Goal: Task Accomplishment & Management: Use online tool/utility

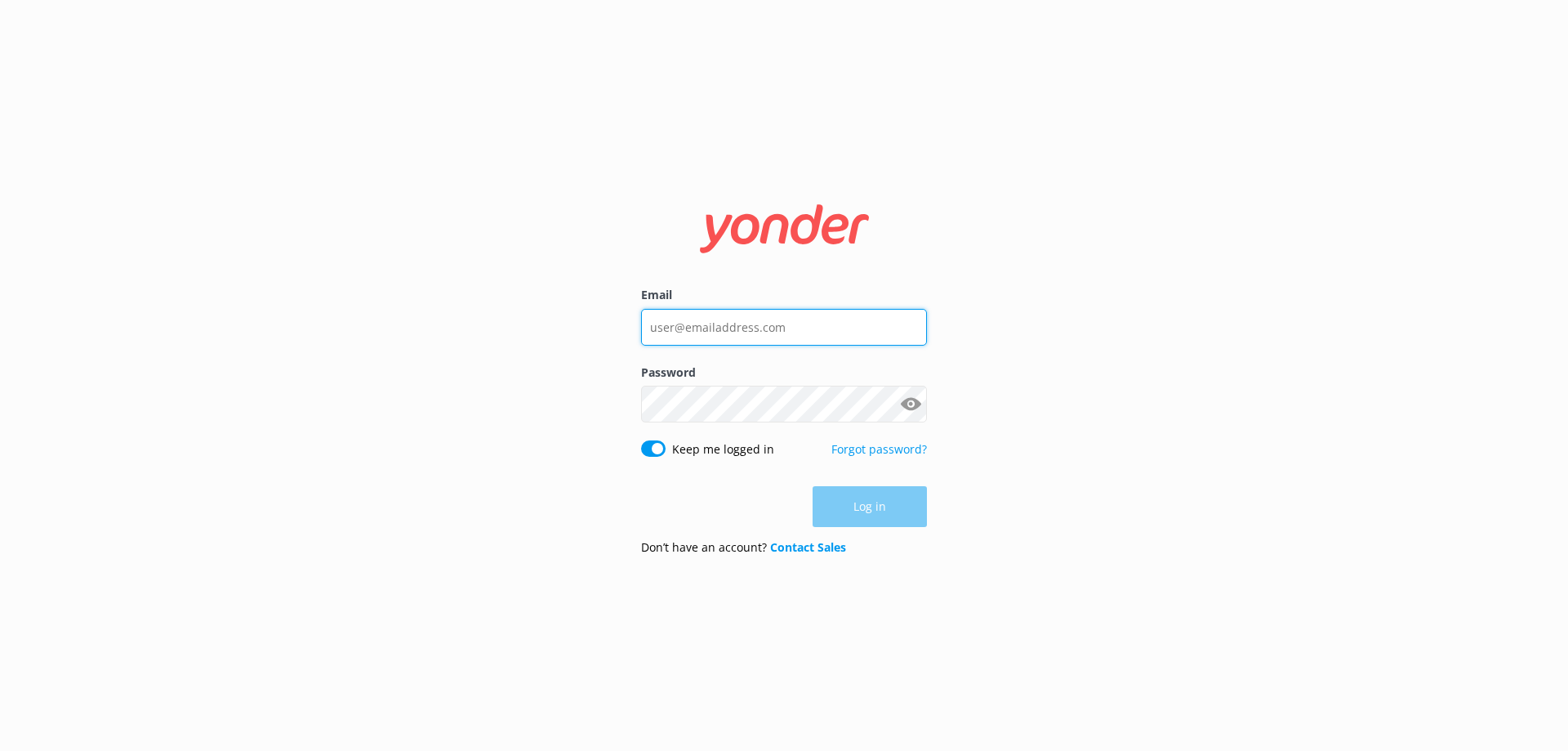
type input "[PERSON_NAME][EMAIL_ADDRESS][DOMAIN_NAME]"
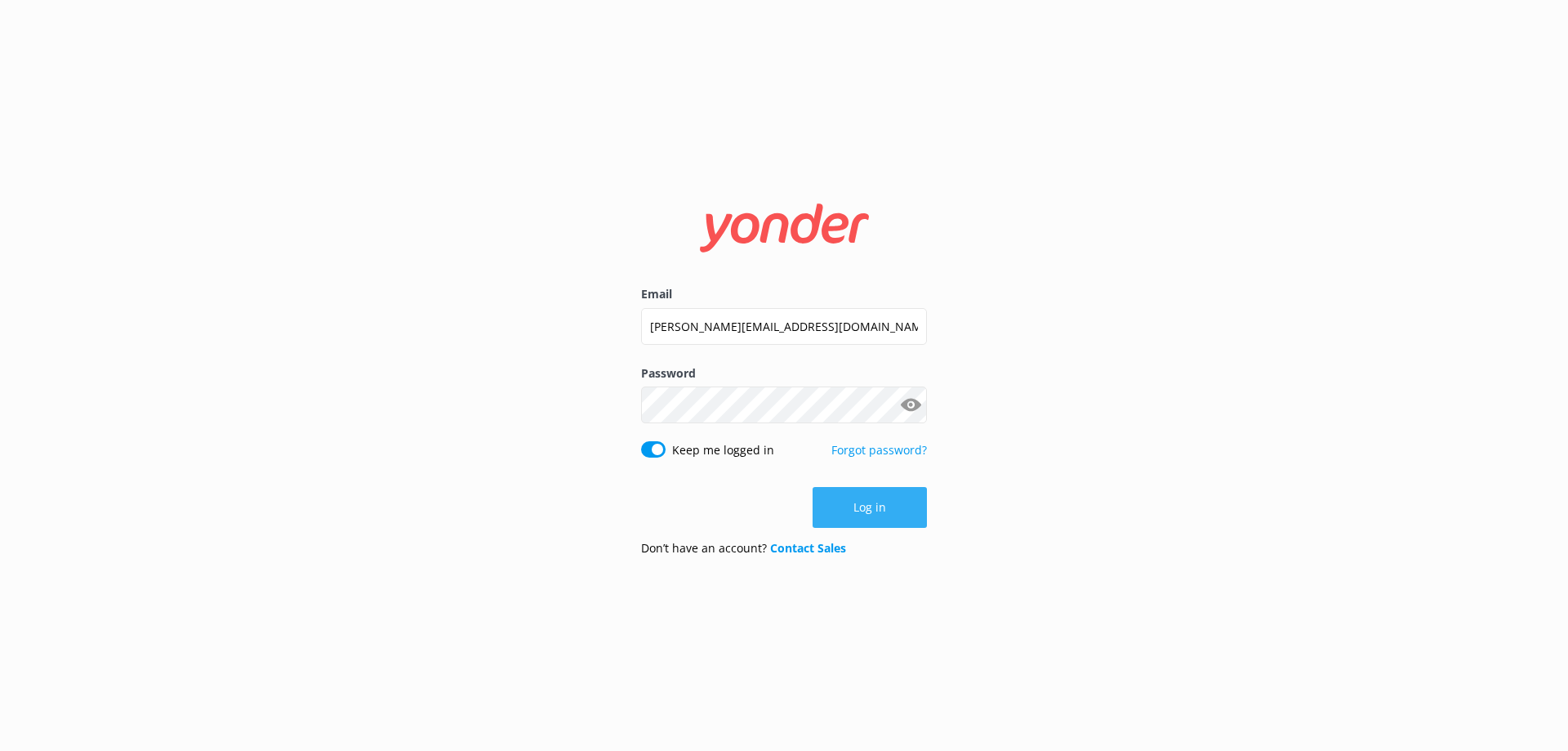
click at [857, 494] on div "Log in" at bounding box center [784, 506] width 286 height 41
click at [872, 509] on button "Log in" at bounding box center [870, 506] width 114 height 41
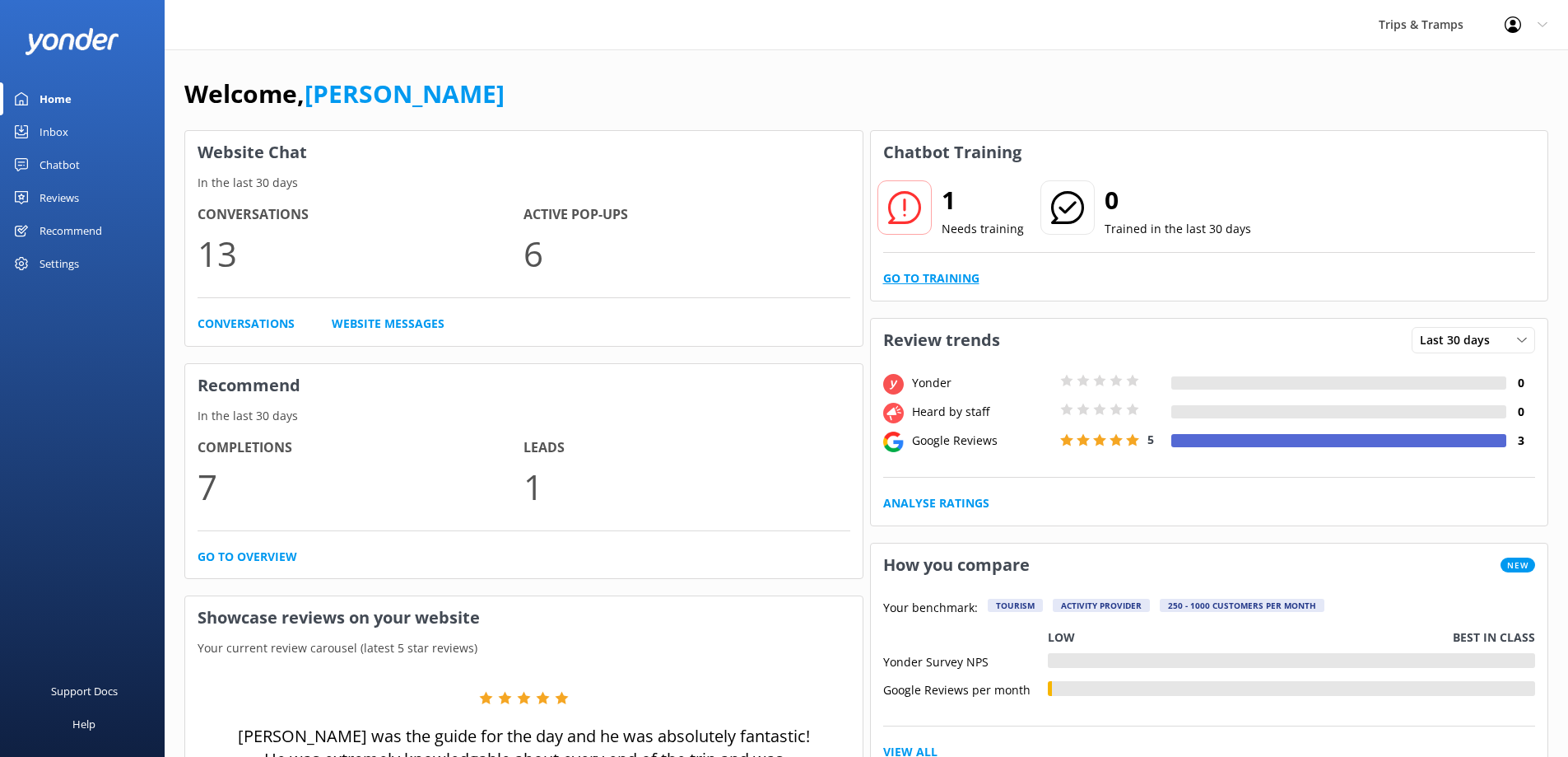
click at [934, 280] on link "Go to Training" at bounding box center [932, 278] width 96 height 18
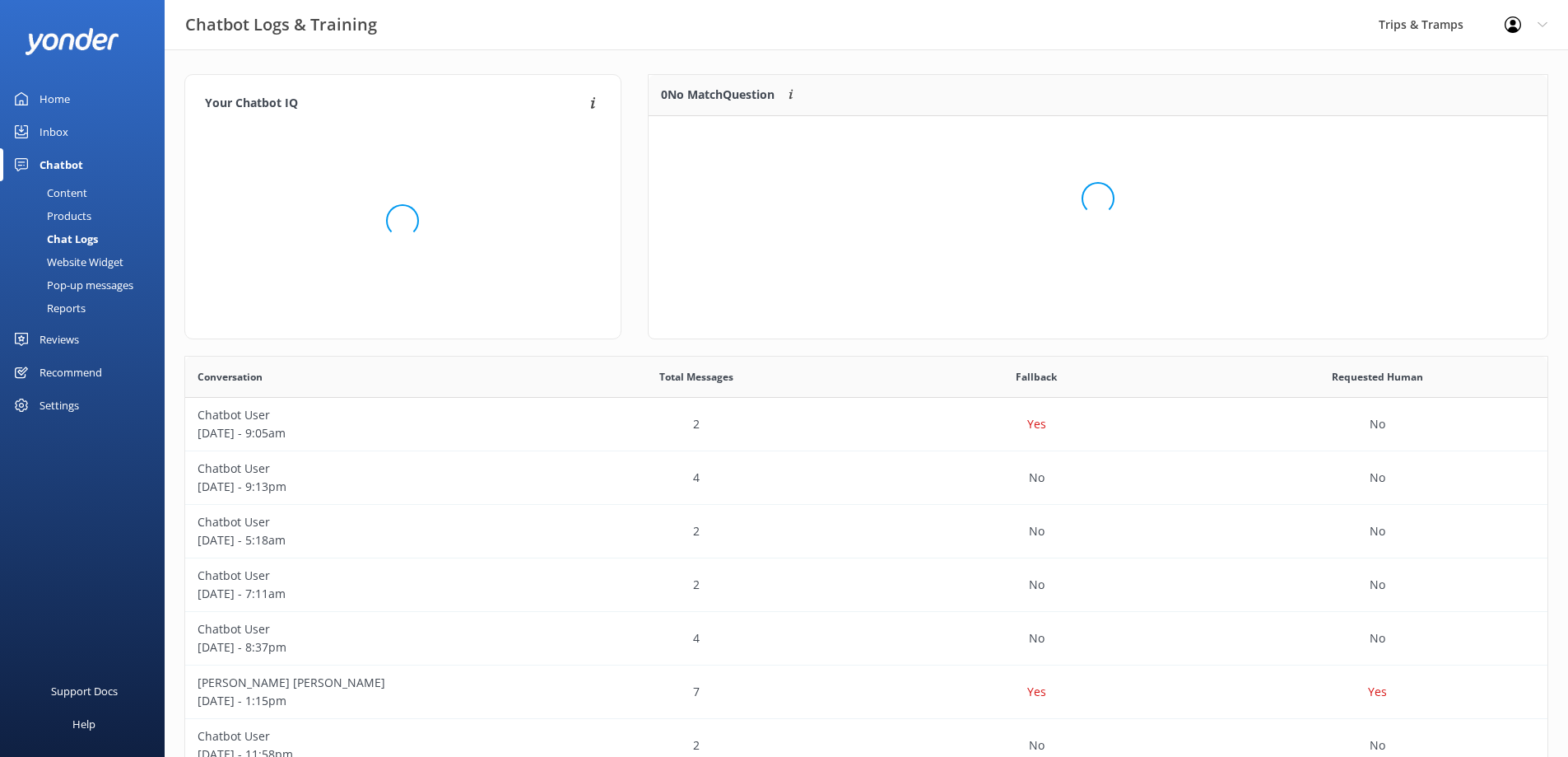
scroll to position [71, 886]
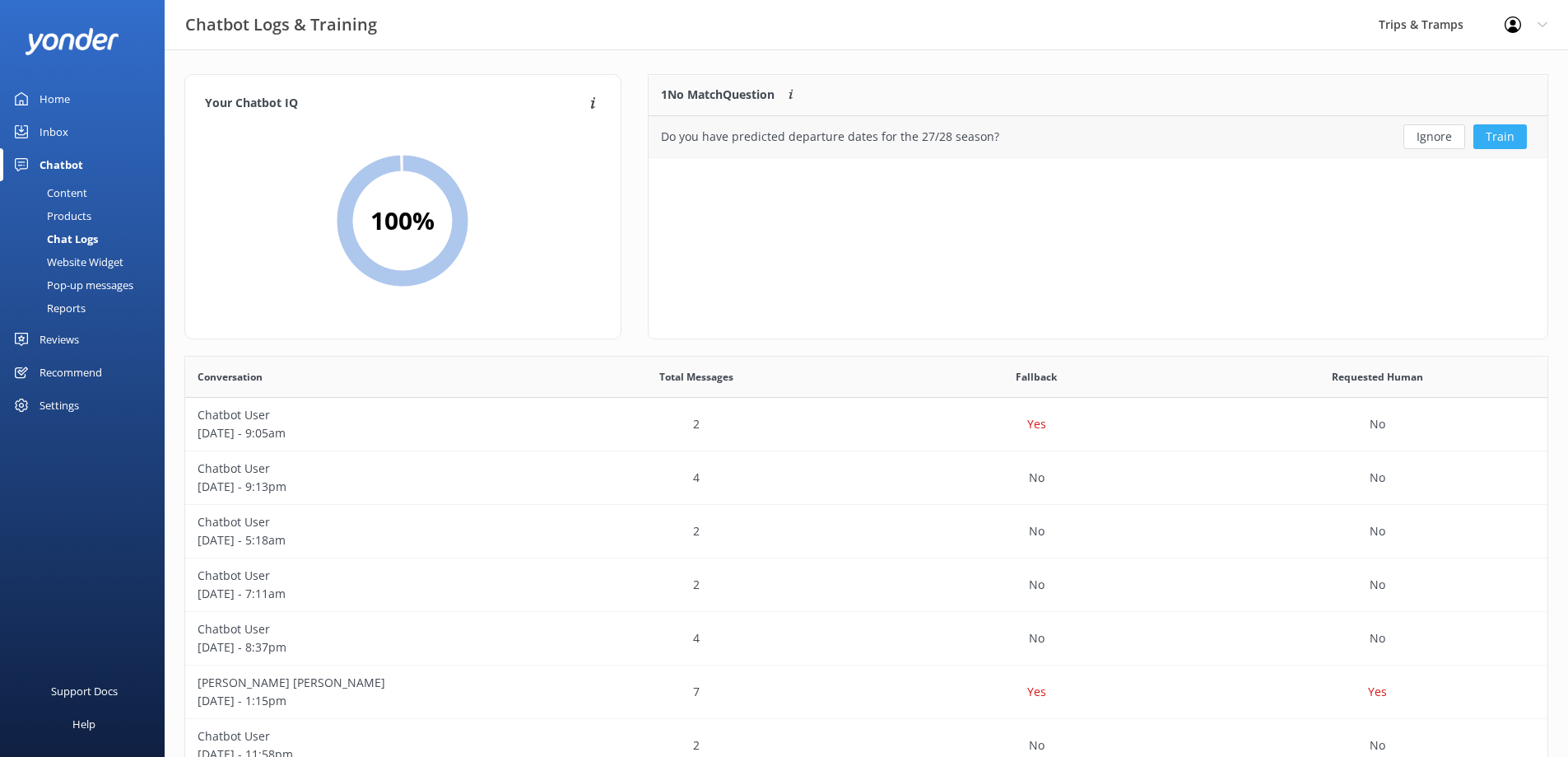
click at [1500, 141] on button "Train" at bounding box center [1500, 136] width 53 height 24
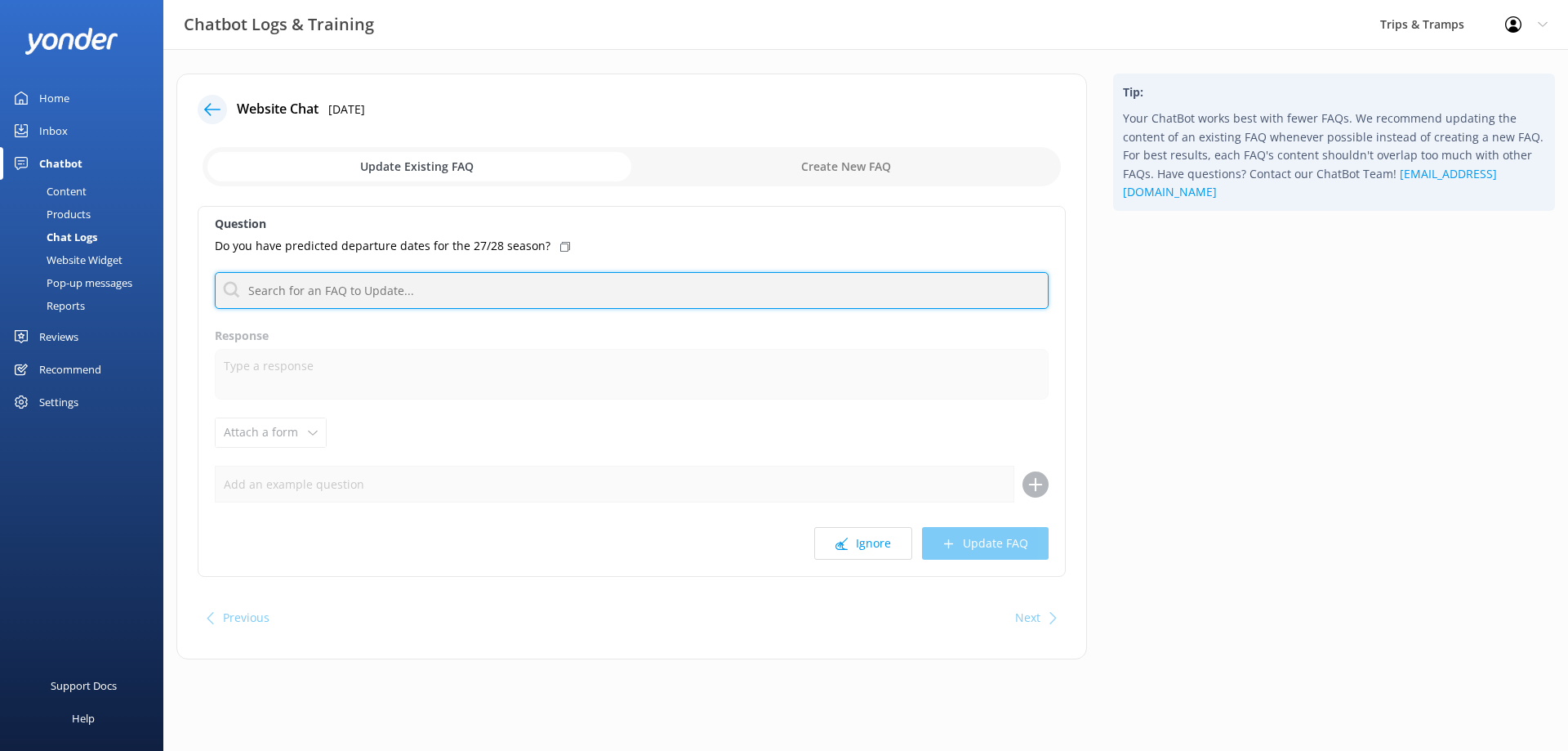
click at [407, 296] on input "text" at bounding box center [632, 291] width 834 height 36
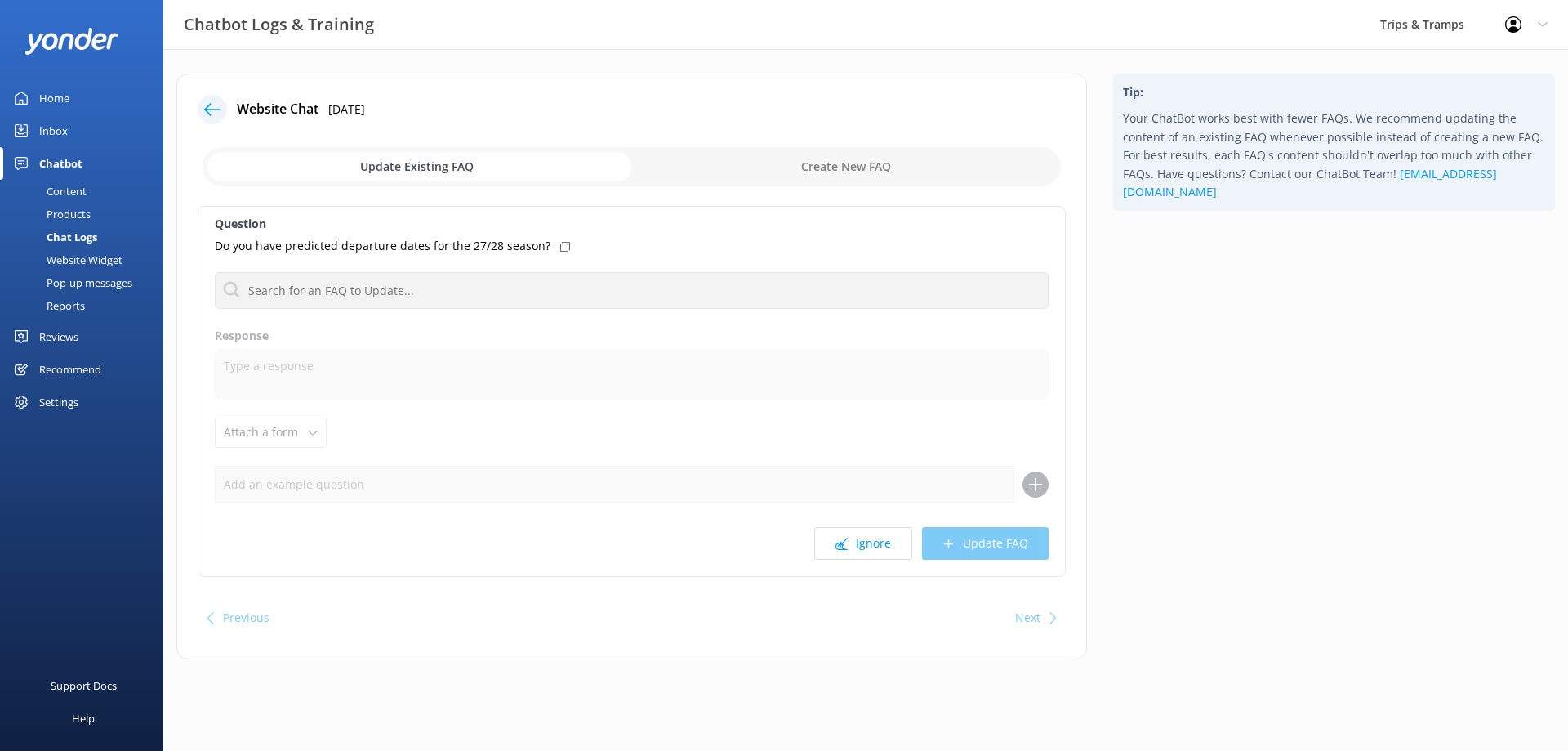
click at [787, 173] on input "checkbox" at bounding box center [632, 167] width 859 height 39
checkbox input "true"
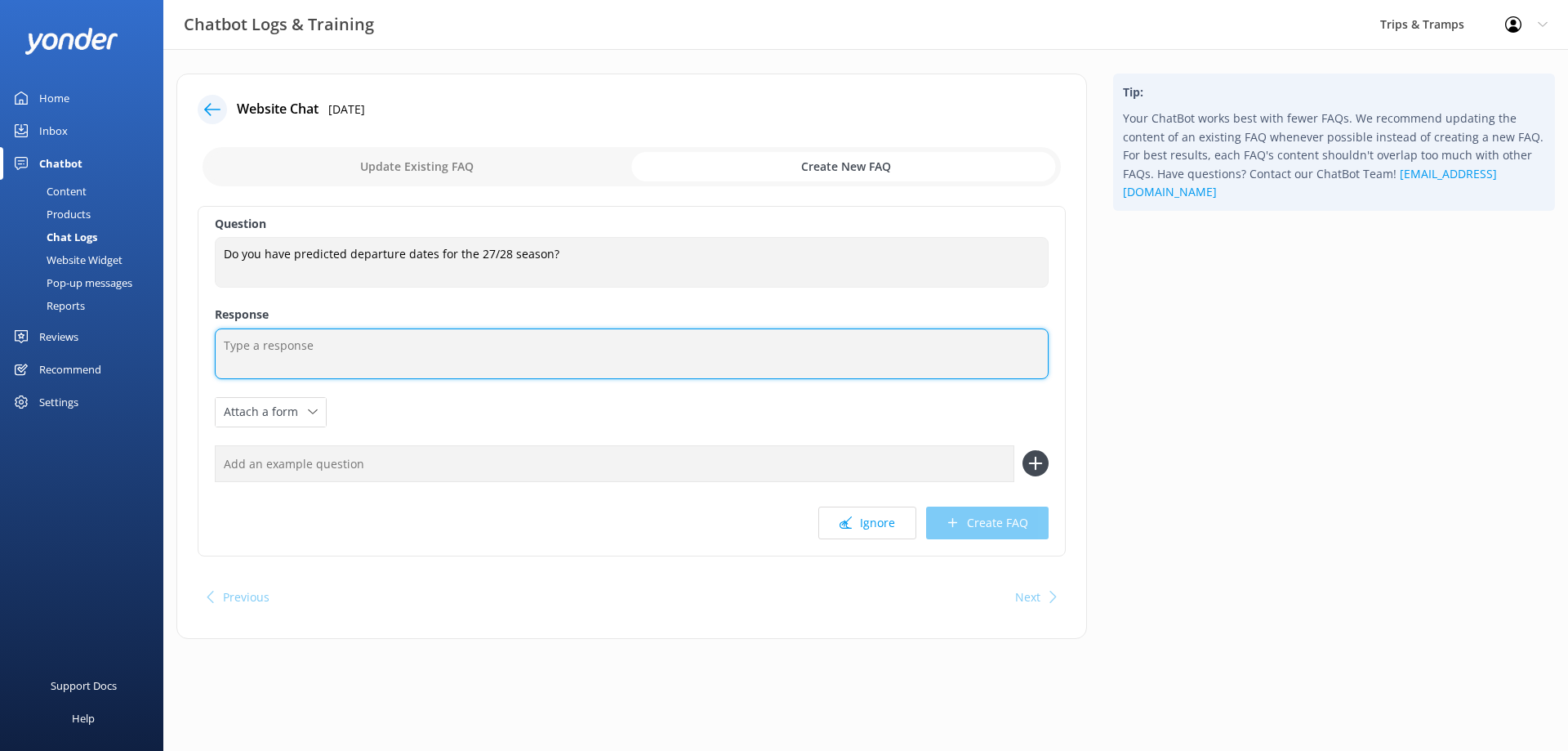
click at [422, 336] on textarea at bounding box center [632, 354] width 834 height 50
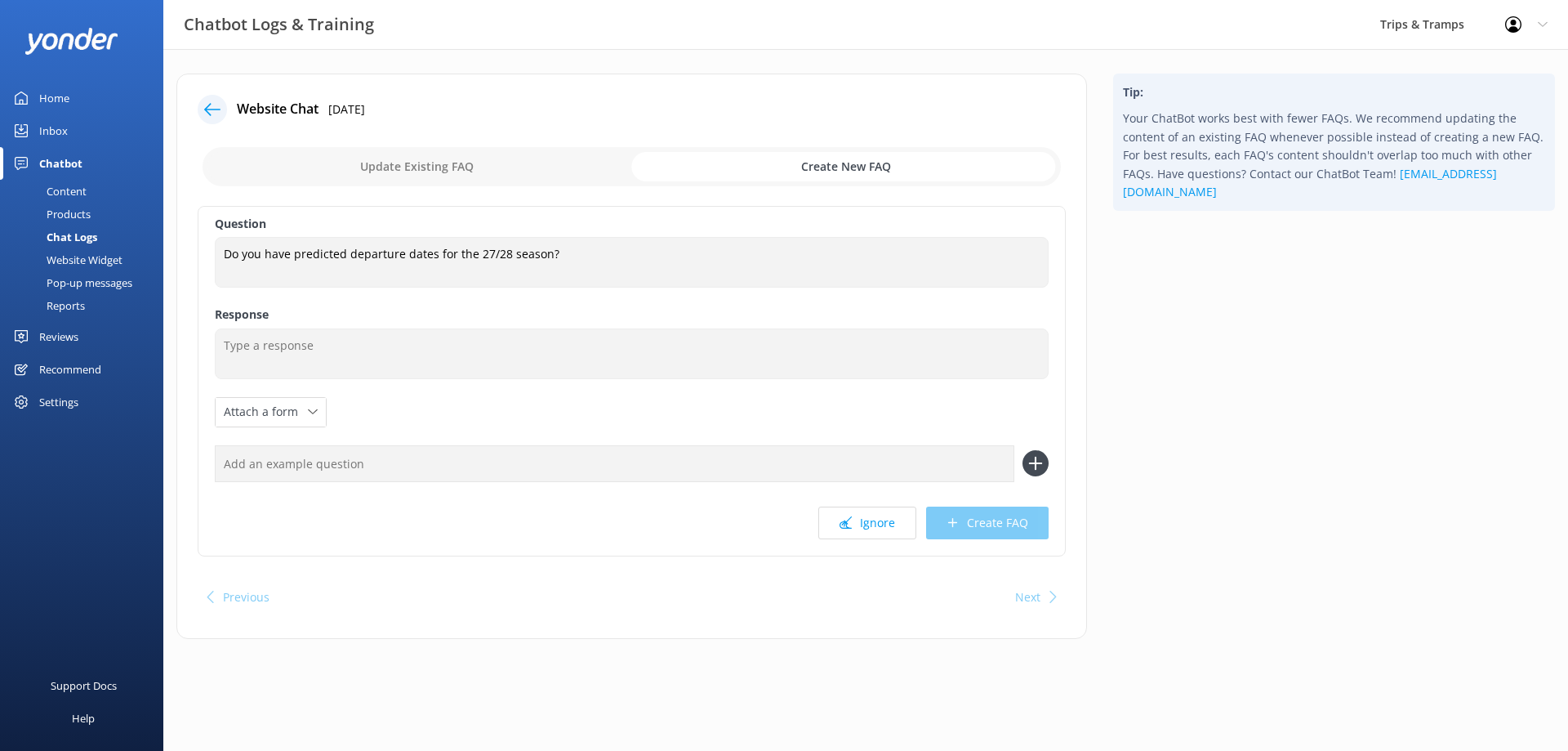
click at [222, 108] on div at bounding box center [212, 109] width 29 height 29
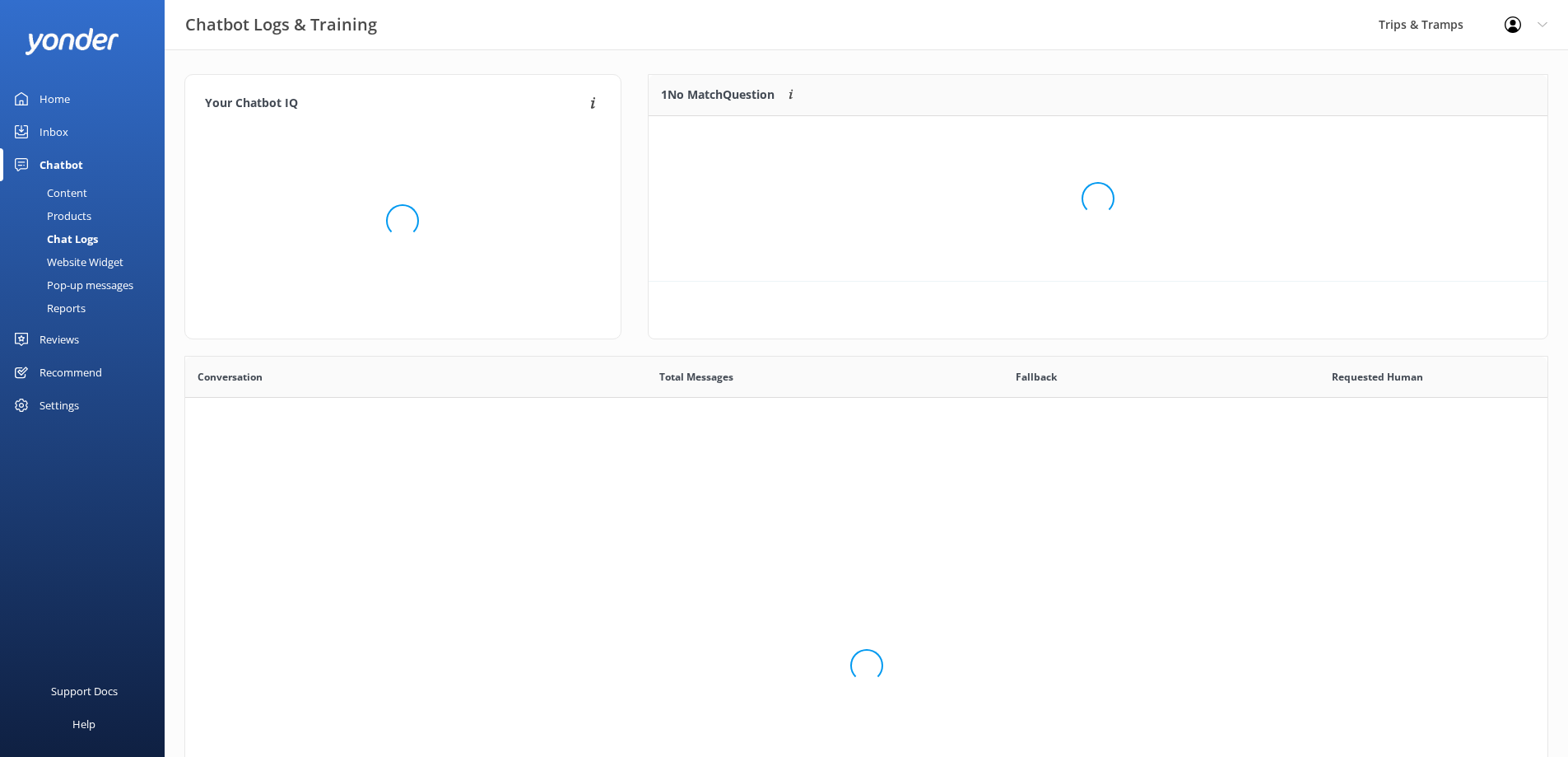
scroll to position [71, 886]
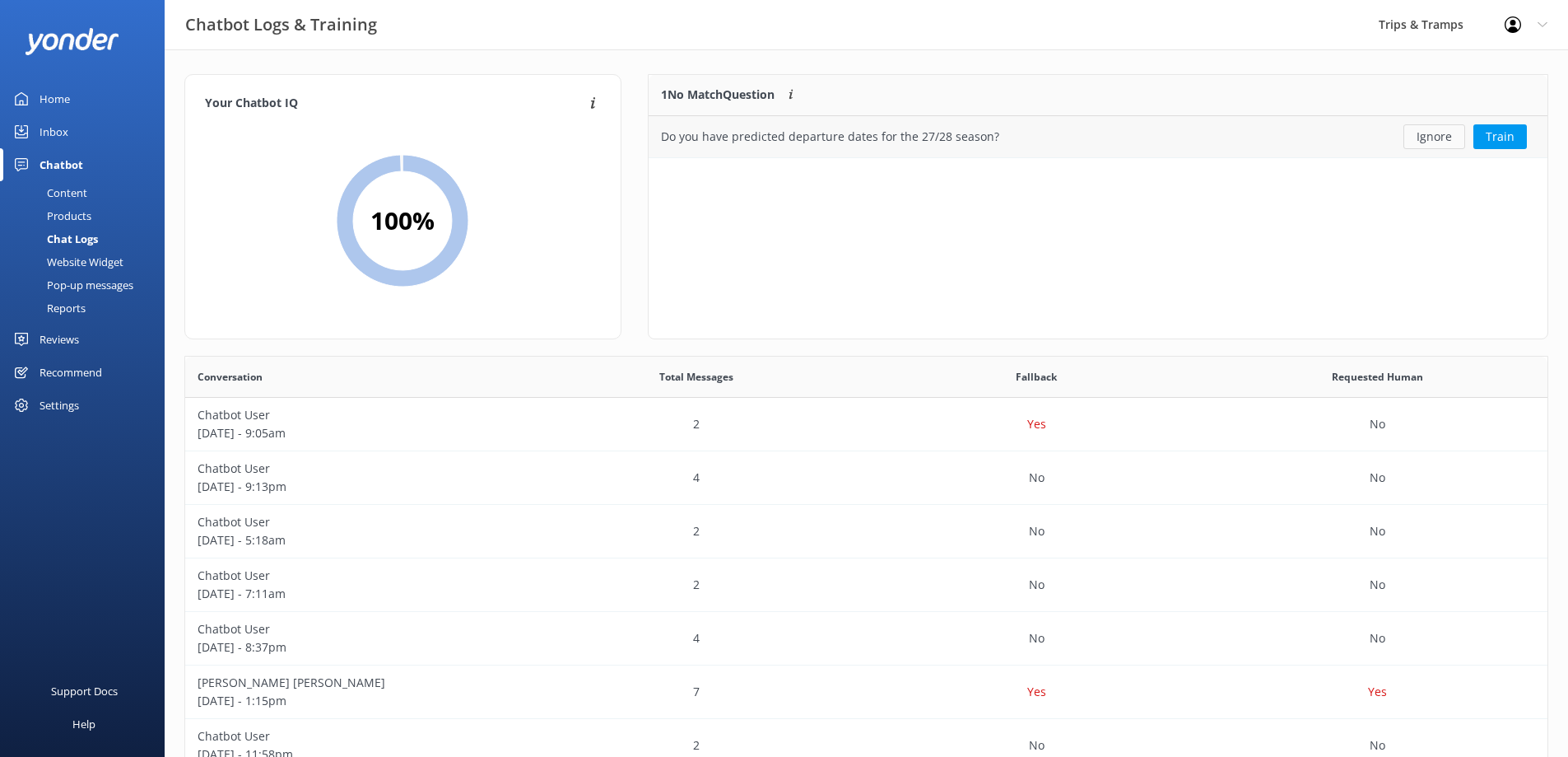
click at [1429, 139] on button "Ignore" at bounding box center [1434, 136] width 62 height 24
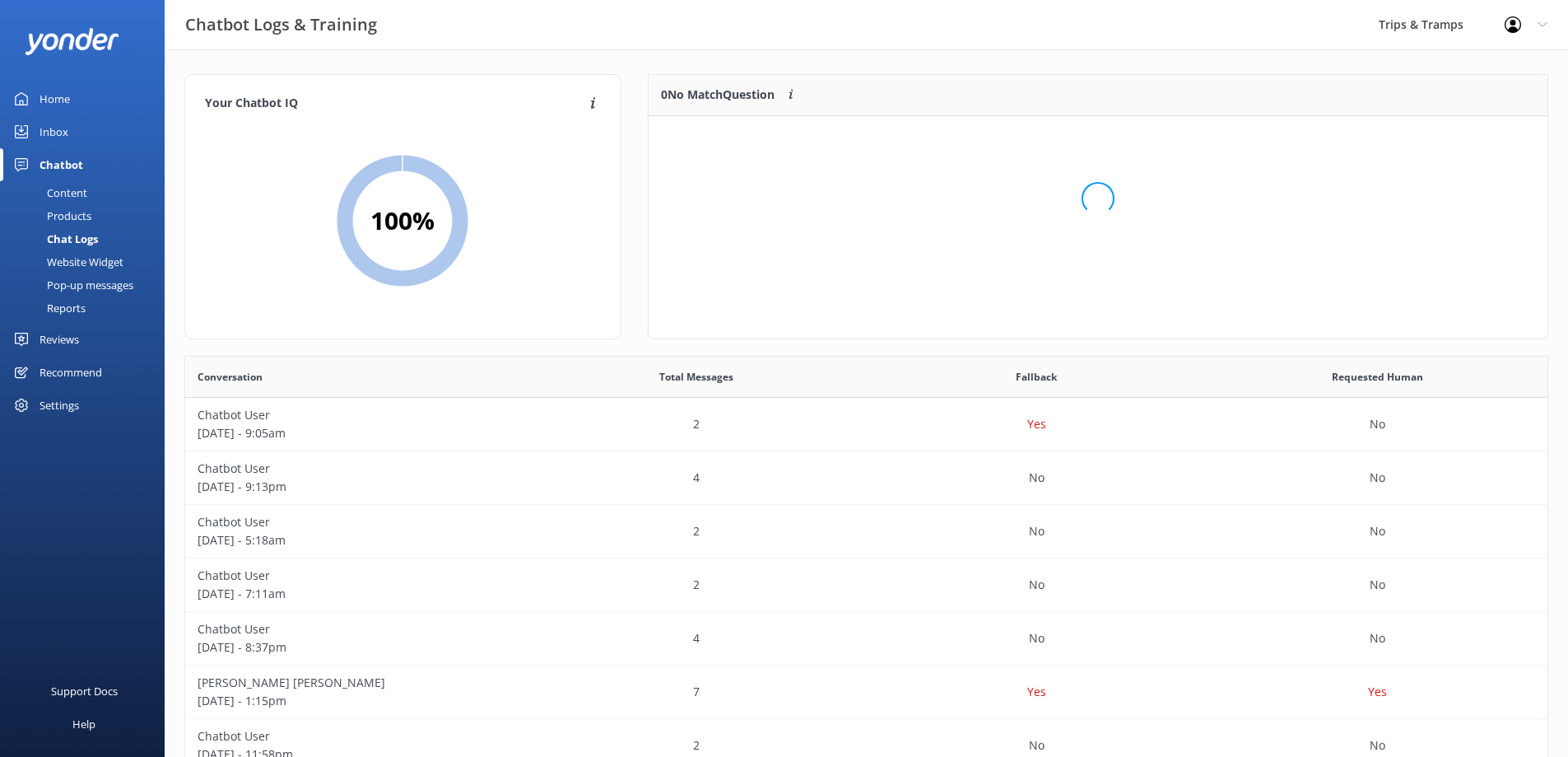
scroll to position [193, 886]
